Goal: Information Seeking & Learning: Learn about a topic

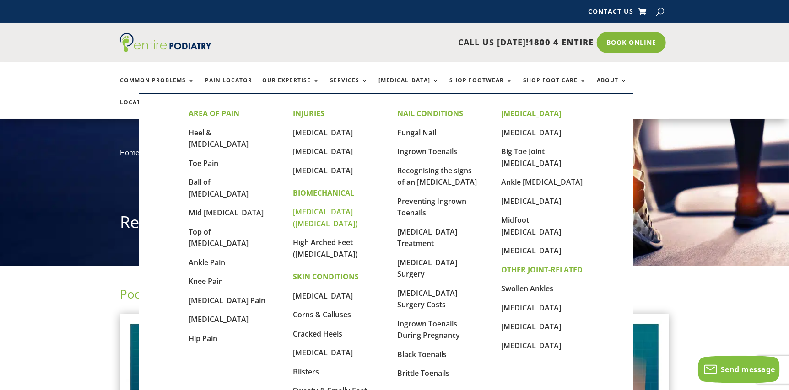
click at [317, 213] on link "[MEDICAL_DATA] ([MEDICAL_DATA])" at bounding box center [325, 218] width 65 height 22
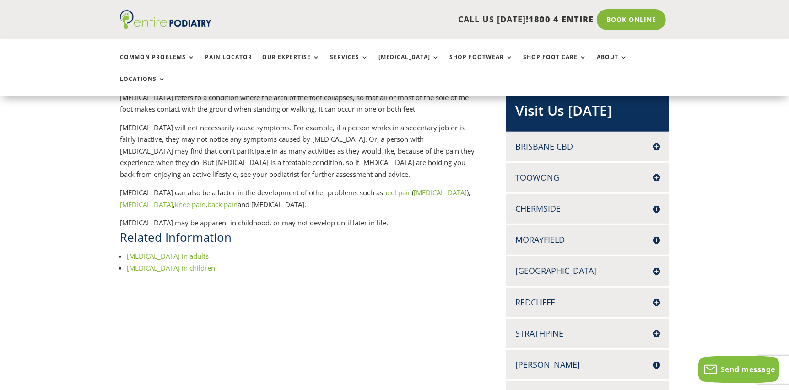
scroll to position [145, 0]
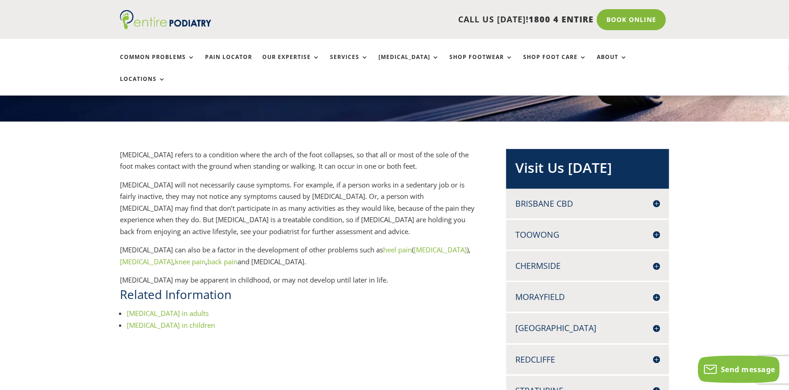
drag, startPoint x: 795, startPoint y: 60, endPoint x: 795, endPoint y: 82, distance: 21.5
click at [136, 309] on link "Flat feet in adults" at bounding box center [168, 313] width 82 height 9
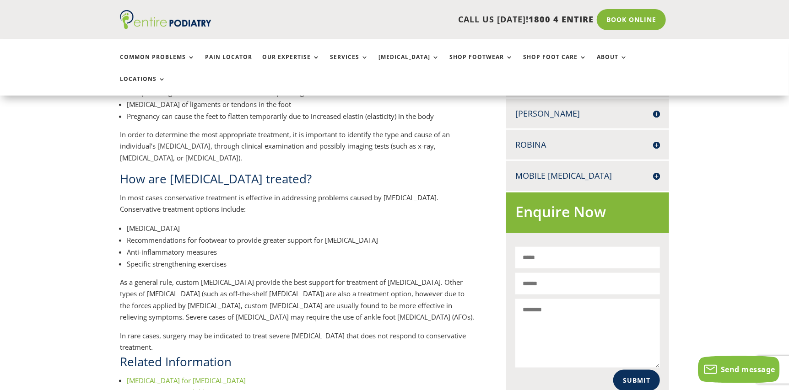
scroll to position [446, 0]
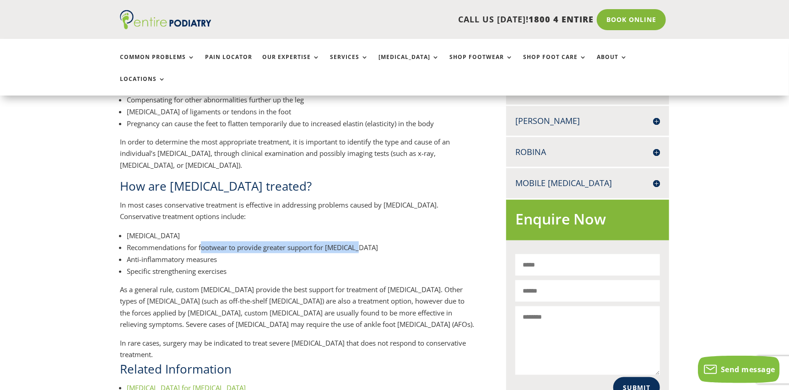
drag, startPoint x: 201, startPoint y: 189, endPoint x: 355, endPoint y: 185, distance: 153.3
click at [355, 242] on li "Recommendations for footwear to provide greater support for [MEDICAL_DATA]" at bounding box center [301, 248] width 349 height 12
copy li "ootwear to provide greater support for [MEDICAL_DATA]"
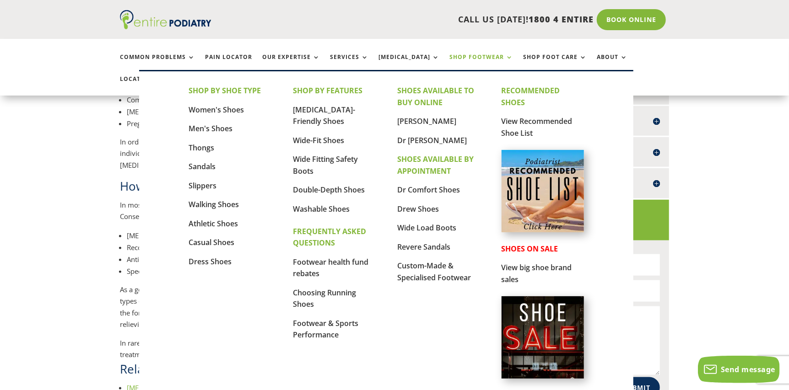
click at [461, 56] on link "Shop Footwear" at bounding box center [481, 64] width 64 height 20
